Goal: Task Accomplishment & Management: Complete application form

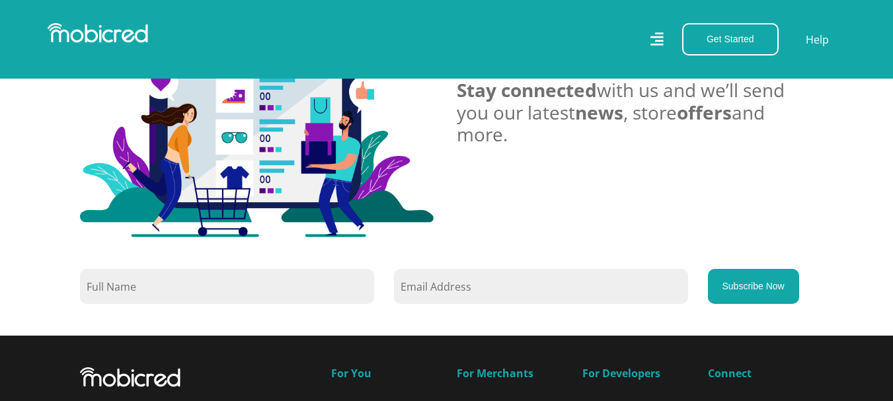
scroll to position [1124, 0]
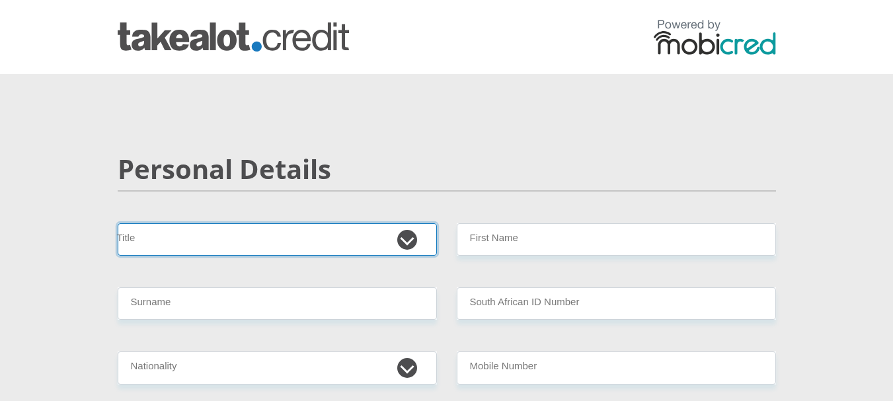
click at [409, 239] on select "Mr Ms Mrs Dr Other" at bounding box center [277, 239] width 319 height 32
select select "Mr"
click at [118, 223] on select "Mr Ms Mrs Dr Other" at bounding box center [277, 239] width 319 height 32
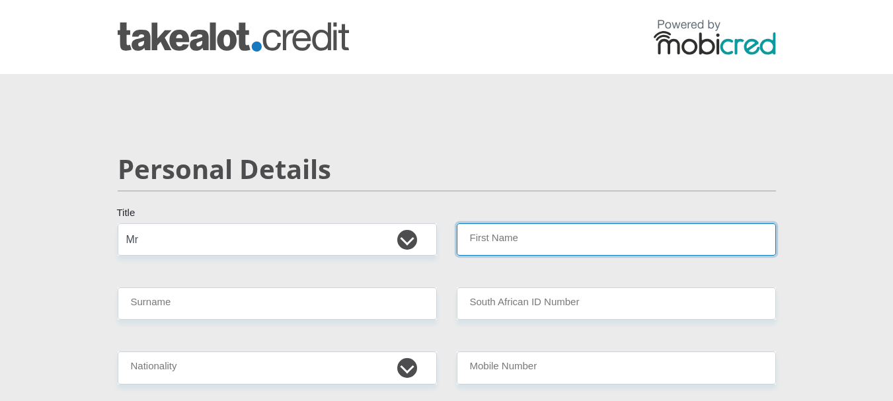
click at [473, 241] on input "First Name" at bounding box center [616, 239] width 319 height 32
type input "Ntabozuko"
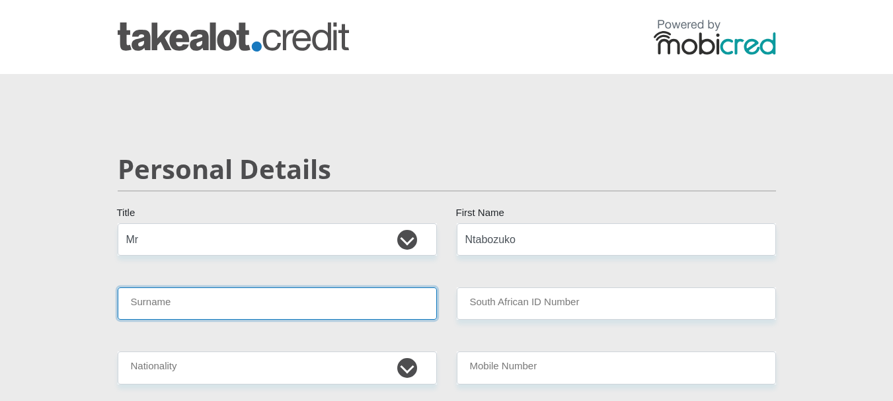
type input "Sana"
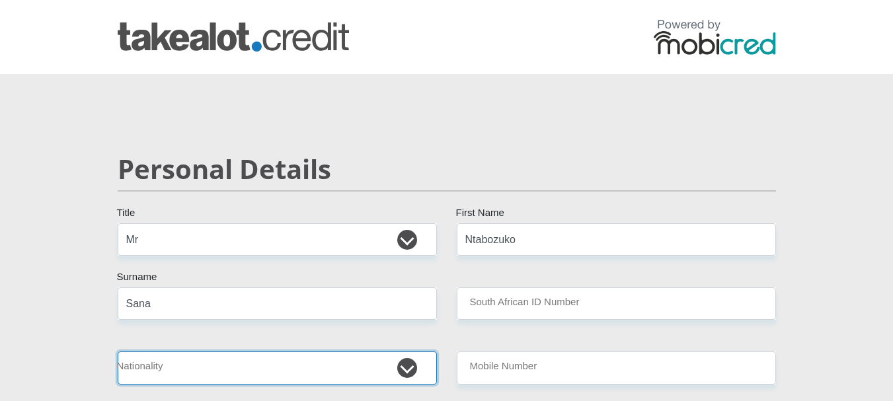
select select "ZAF"
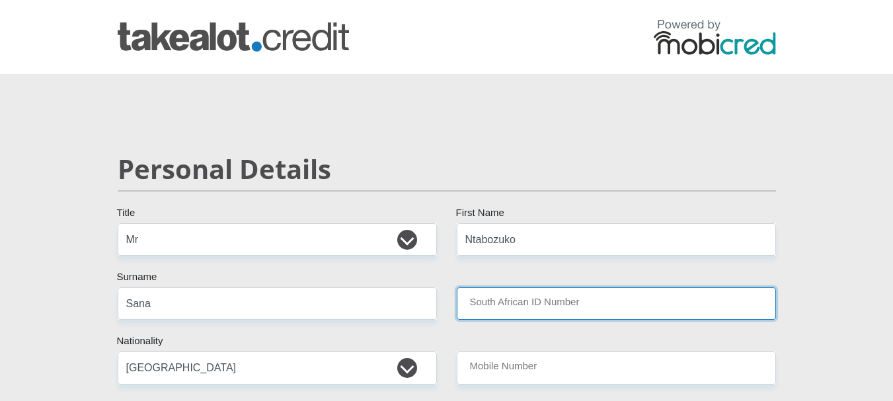
click at [514, 301] on input "South African ID Number" at bounding box center [616, 304] width 319 height 32
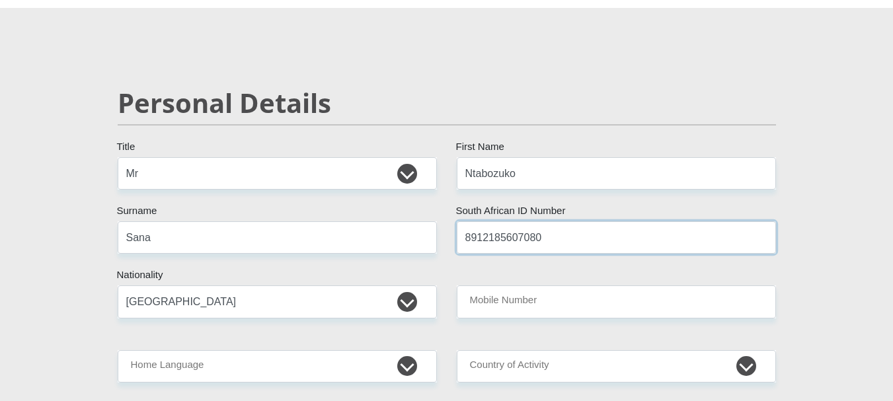
scroll to position [132, 0]
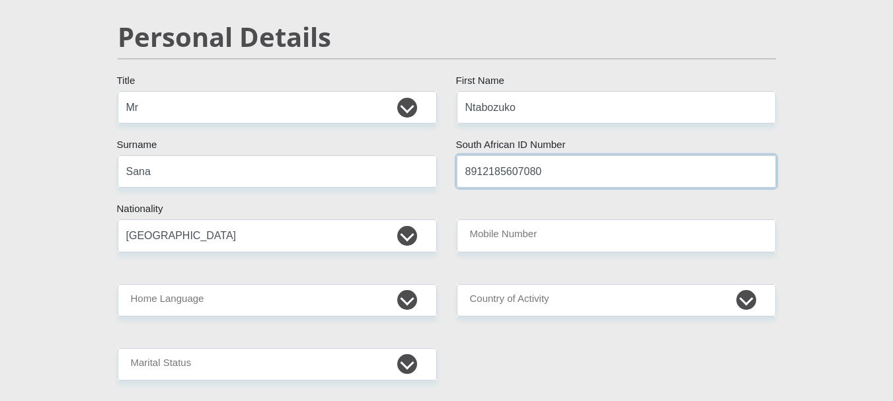
type input "8912185607080"
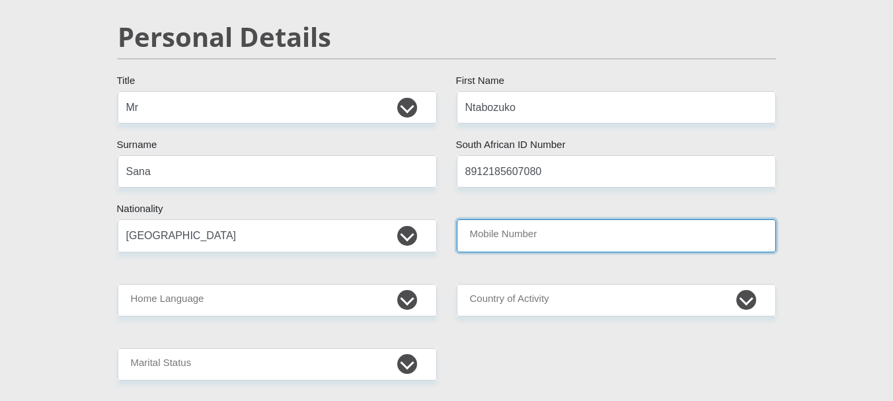
click at [549, 239] on input "Mobile Number" at bounding box center [616, 235] width 319 height 32
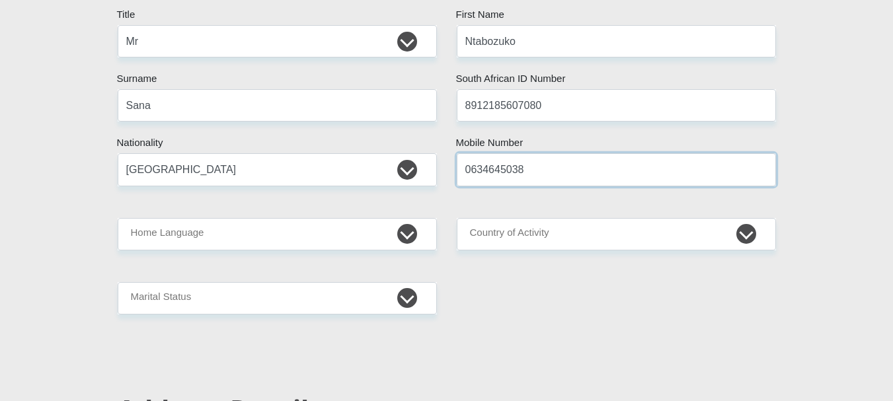
scroll to position [264, 0]
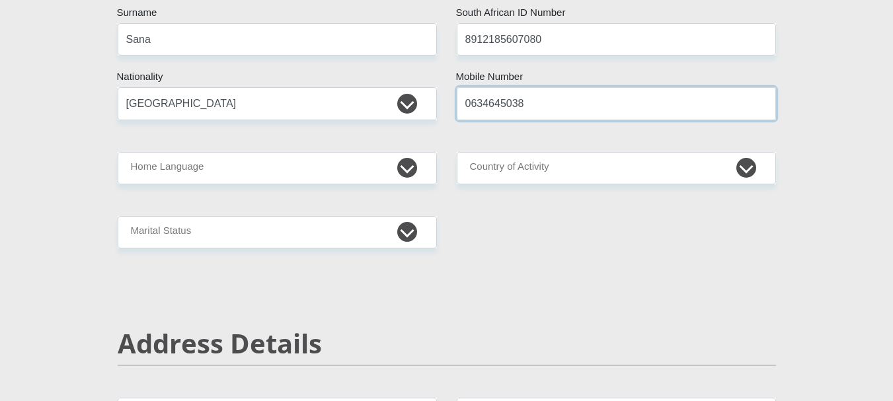
type input "0634645038"
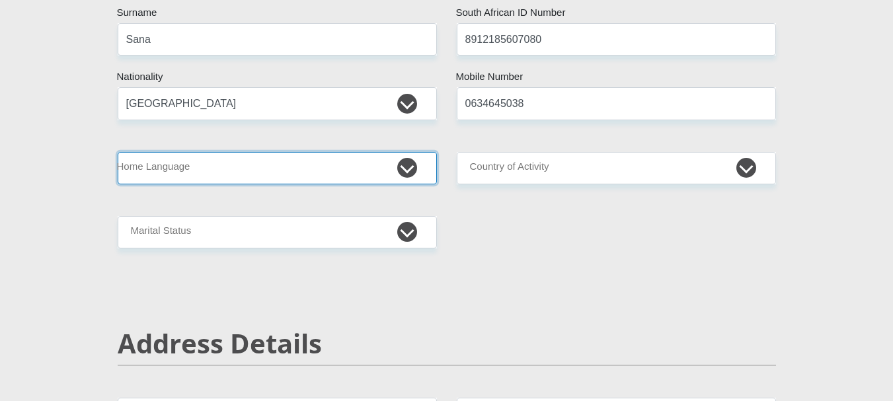
click at [408, 173] on select "Afrikaans English Sepedi South Ndebele Southern Sotho Swati Tsonga Tswana Venda…" at bounding box center [277, 168] width 319 height 32
select select "xho"
click at [118, 152] on select "Afrikaans English Sepedi South Ndebele Southern Sotho Swati Tsonga Tswana Venda…" at bounding box center [277, 168] width 319 height 32
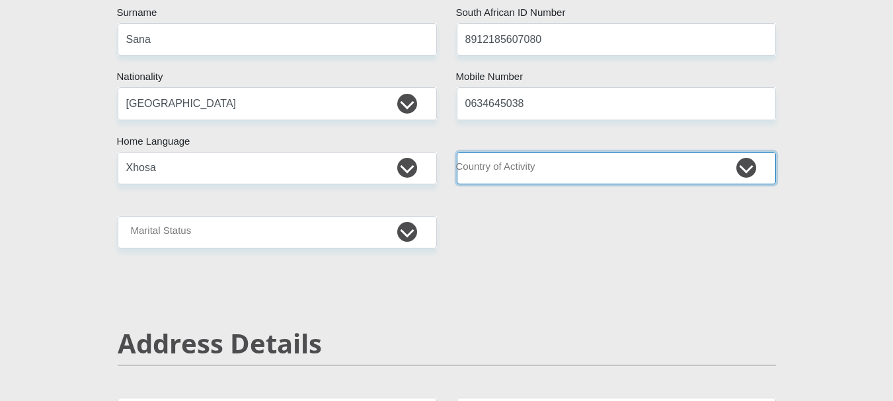
click at [747, 166] on select "South Africa Afghanistan Aland Islands Albania Algeria America Samoa American V…" at bounding box center [616, 168] width 319 height 32
select select "ZAF"
click at [457, 152] on select "South Africa Afghanistan Aland Islands Albania Algeria America Samoa American V…" at bounding box center [616, 168] width 319 height 32
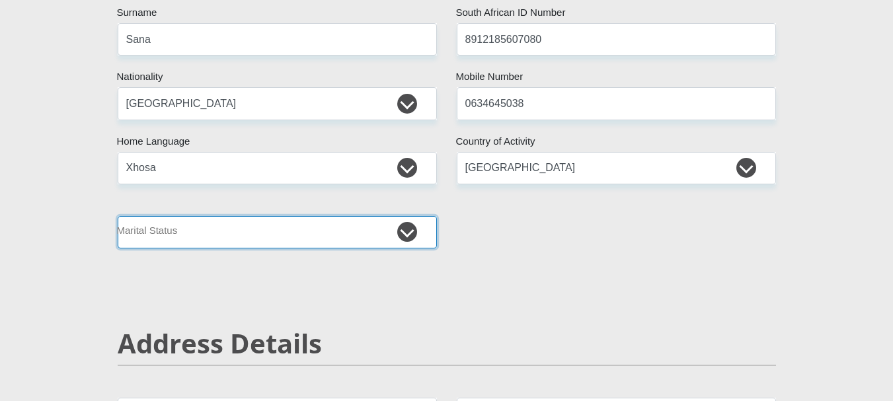
click at [416, 233] on select "Married ANC Single Divorced Widowed Married COP or Customary Law" at bounding box center [277, 232] width 319 height 32
select select "2"
click at [118, 216] on select "Married ANC Single Divorced Widowed Married COP or Customary Law" at bounding box center [277, 232] width 319 height 32
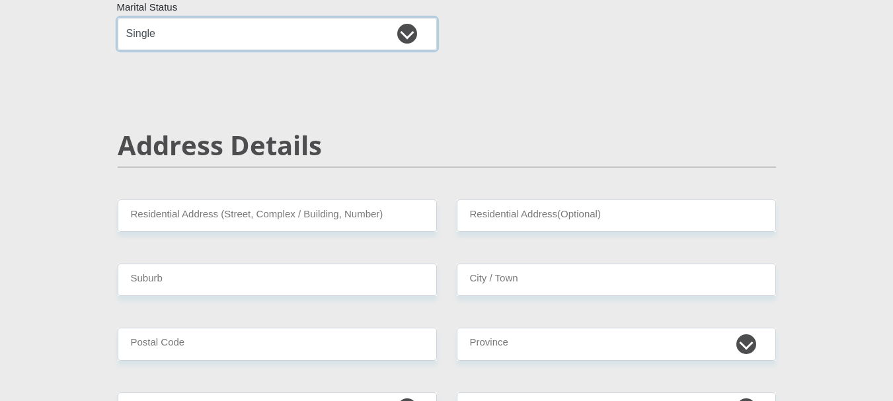
scroll to position [529, 0]
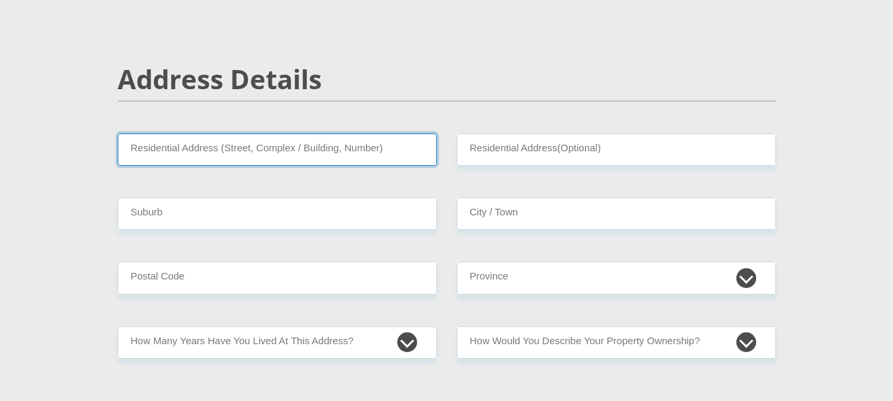
click at [401, 155] on input "Residential Address (Street, Complex / Building, Number)" at bounding box center [277, 150] width 319 height 32
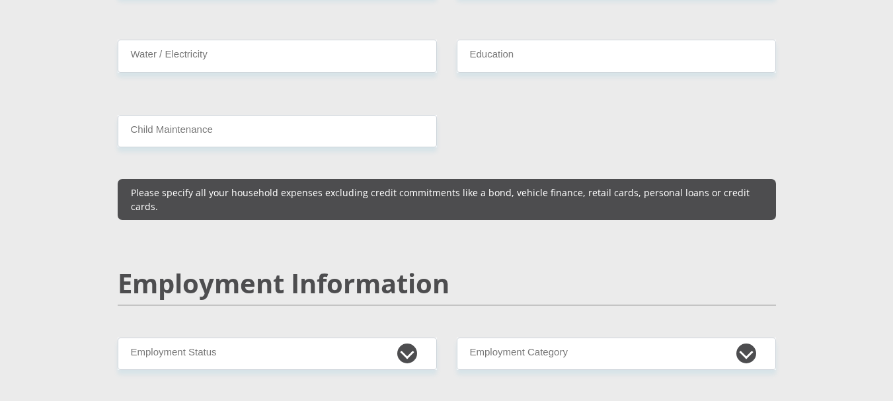
scroll to position [1917, 0]
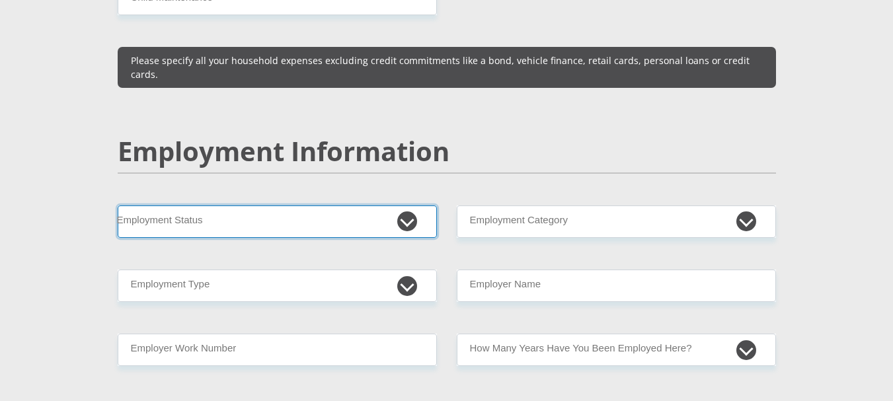
click at [410, 206] on select "Permanent/Full-time Part-time/Casual Contract Worker Self-Employed Housewife Re…" at bounding box center [277, 222] width 319 height 32
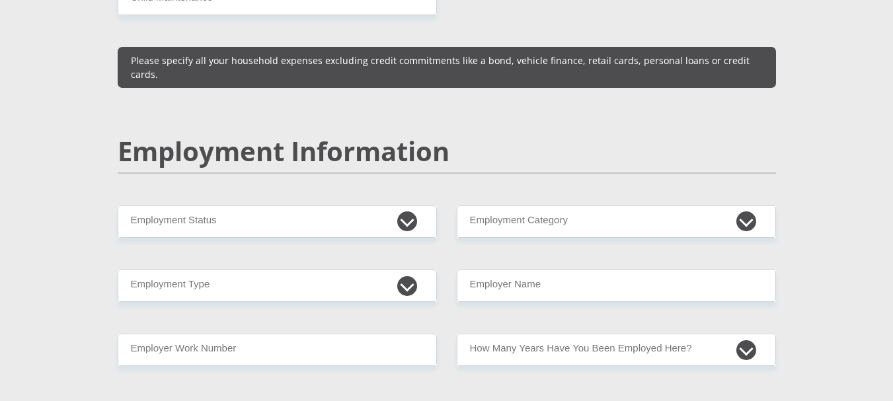
click at [524, 172] on div "Employment Information" at bounding box center [447, 171] width 678 height 70
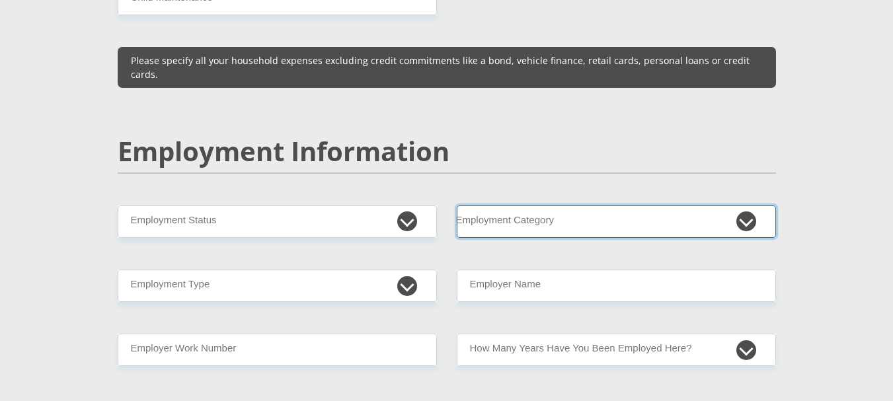
click at [752, 206] on select "AGRICULTURE ALCOHOL & TOBACCO CONSTRUCTION MATERIALS METALLURGY EQUIPMENT FOR R…" at bounding box center [616, 222] width 319 height 32
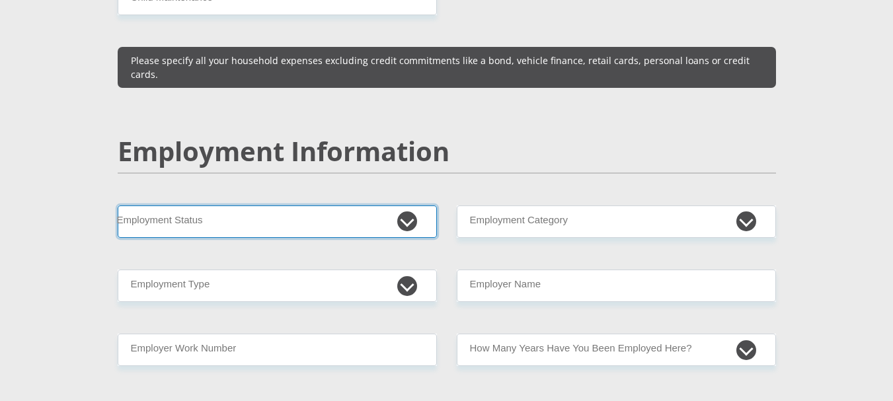
click at [414, 208] on select "Permanent/Full-time Part-time/Casual Contract Worker Self-Employed Housewife Re…" at bounding box center [277, 222] width 319 height 32
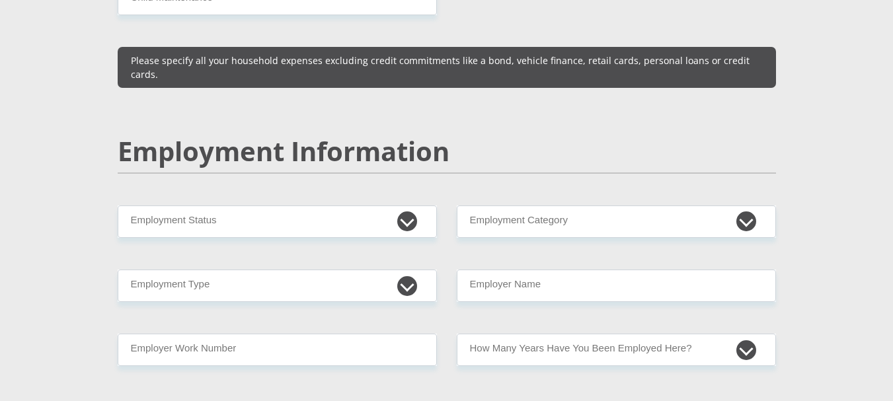
click at [26, 157] on section "Personal Details Mr Ms Mrs Dr Other Title Ntabozuko First Name Sana Surname 891…" at bounding box center [446, 201] width 893 height 4088
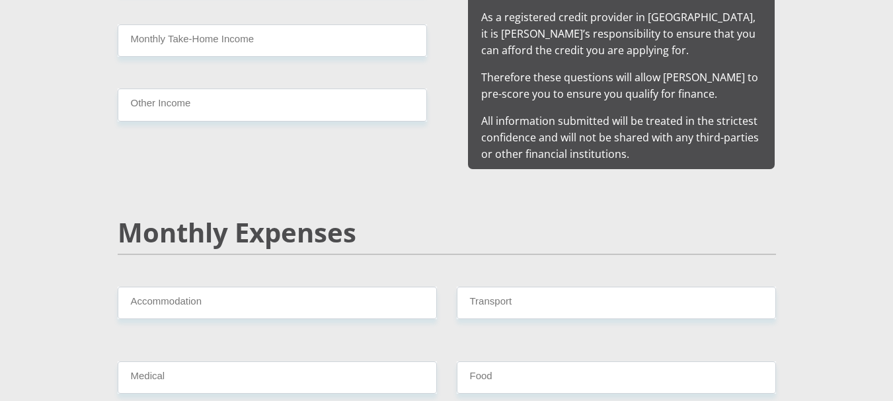
scroll to position [1124, 0]
